Goal: Task Accomplishment & Management: Use online tool/utility

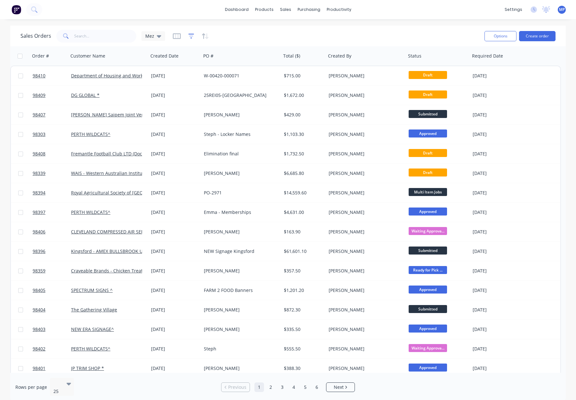
click at [190, 37] on icon "button" at bounding box center [191, 36] width 6 height 6
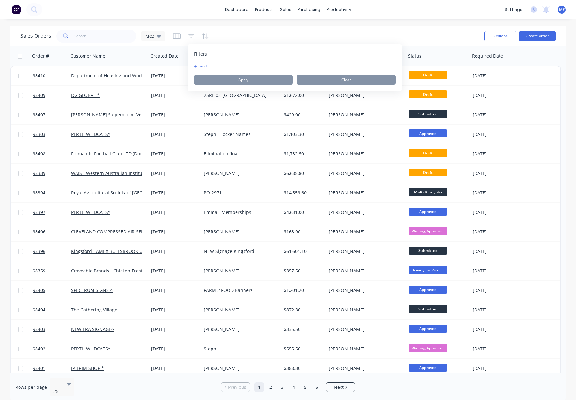
click at [200, 67] on button "add" at bounding box center [202, 66] width 16 height 5
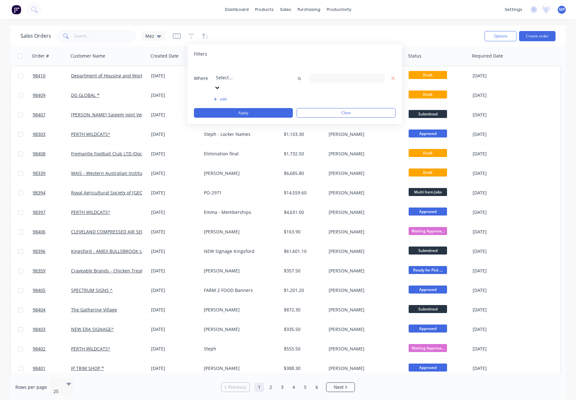
click at [233, 72] on div at bounding box center [262, 69] width 92 height 8
click at [338, 74] on div "28 Status selected" at bounding box center [346, 79] width 75 height 10
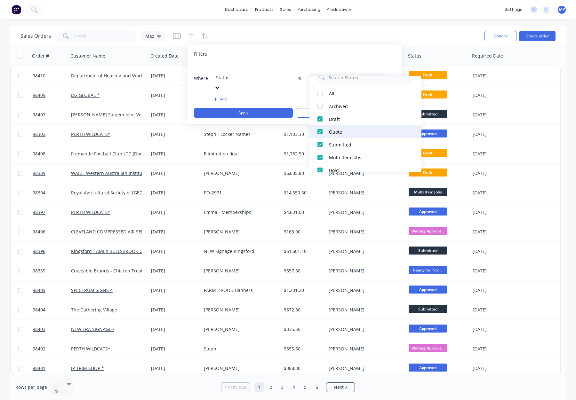
drag, startPoint x: 355, startPoint y: 132, endPoint x: 362, endPoint y: 130, distance: 7.9
click at [355, 132] on div "Quote" at bounding box center [367, 132] width 77 height 7
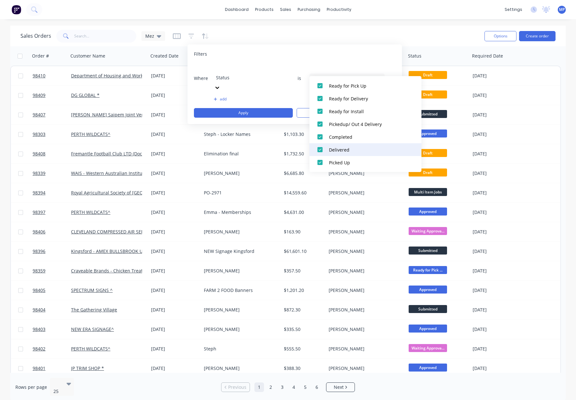
drag, startPoint x: 357, startPoint y: 161, endPoint x: 355, endPoint y: 155, distance: 6.9
click at [356, 161] on div "Picked Up" at bounding box center [367, 162] width 77 height 7
click at [353, 148] on div "Delivered" at bounding box center [367, 150] width 77 height 7
drag, startPoint x: 352, startPoint y: 138, endPoint x: 354, endPoint y: 126, distance: 12.3
click at [352, 138] on div "Completed" at bounding box center [367, 137] width 77 height 7
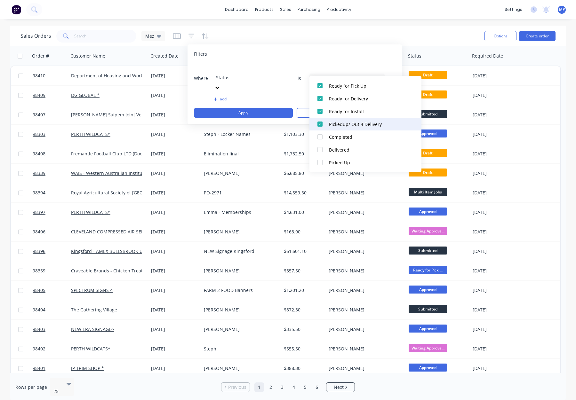
click at [354, 125] on div "Pickedup/ Out 4 Delivery" at bounding box center [367, 124] width 77 height 7
click at [351, 108] on div "Ready for Install" at bounding box center [367, 111] width 77 height 7
drag, startPoint x: 352, startPoint y: 96, endPoint x: 352, endPoint y: 90, distance: 6.4
click at [352, 95] on div "Ready for Delivery" at bounding box center [367, 98] width 77 height 7
click at [353, 83] on div "Ready for Pick Up" at bounding box center [367, 86] width 77 height 7
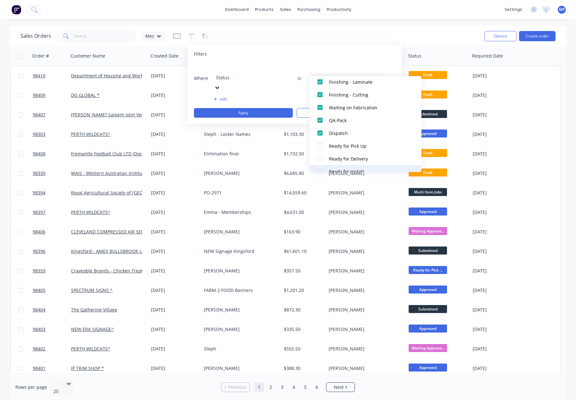
scroll to position [251, 0]
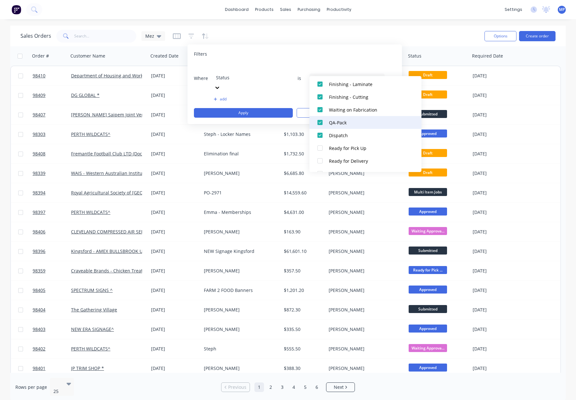
drag, startPoint x: 351, startPoint y: 132, endPoint x: 349, endPoint y: 126, distance: 5.8
click at [350, 131] on button "Dispatch" at bounding box center [365, 135] width 112 height 13
click at [349, 125] on button "QA-Pack" at bounding box center [365, 122] width 112 height 13
click at [352, 109] on div "Waiting on Fabrication" at bounding box center [367, 110] width 77 height 7
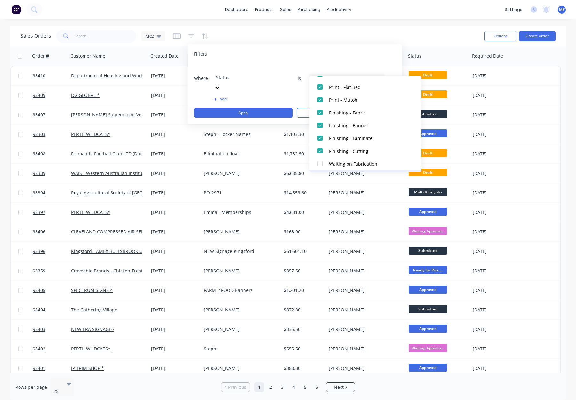
scroll to position [197, 0]
click at [390, 28] on div "Sales Orders Mez" at bounding box center [249, 36] width 459 height 16
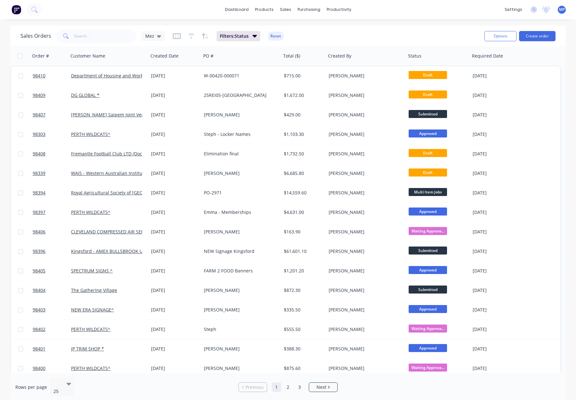
drag, startPoint x: 489, startPoint y: 35, endPoint x: 488, endPoint y: 43, distance: 8.2
click at [489, 35] on button "Options" at bounding box center [500, 36] width 32 height 10
click at [476, 73] on button "Export" at bounding box center [481, 78] width 70 height 13
